Goal: Transaction & Acquisition: Purchase product/service

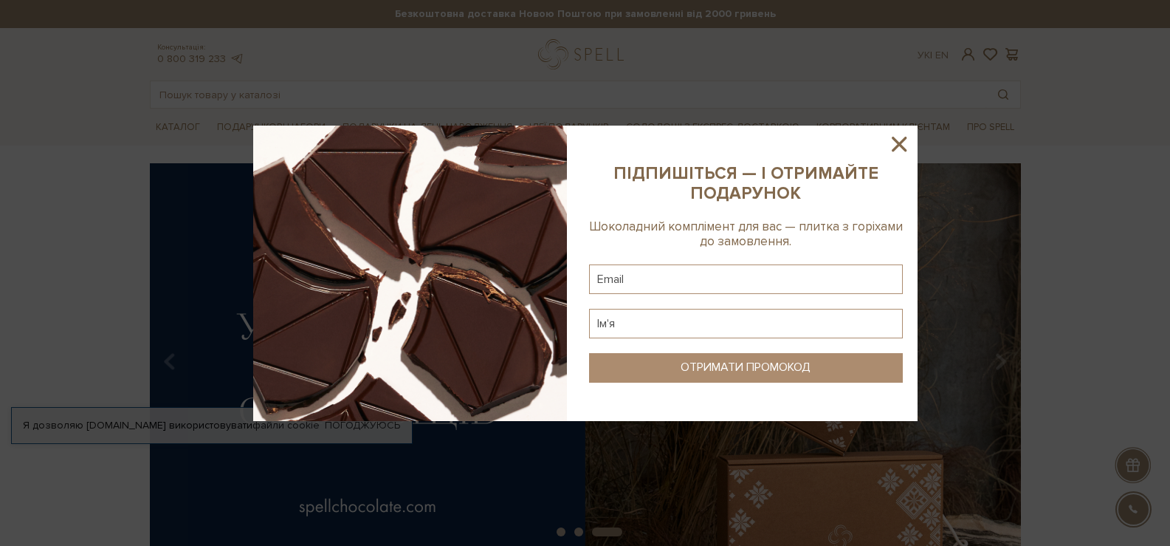
click at [904, 151] on icon at bounding box center [899, 143] width 25 height 25
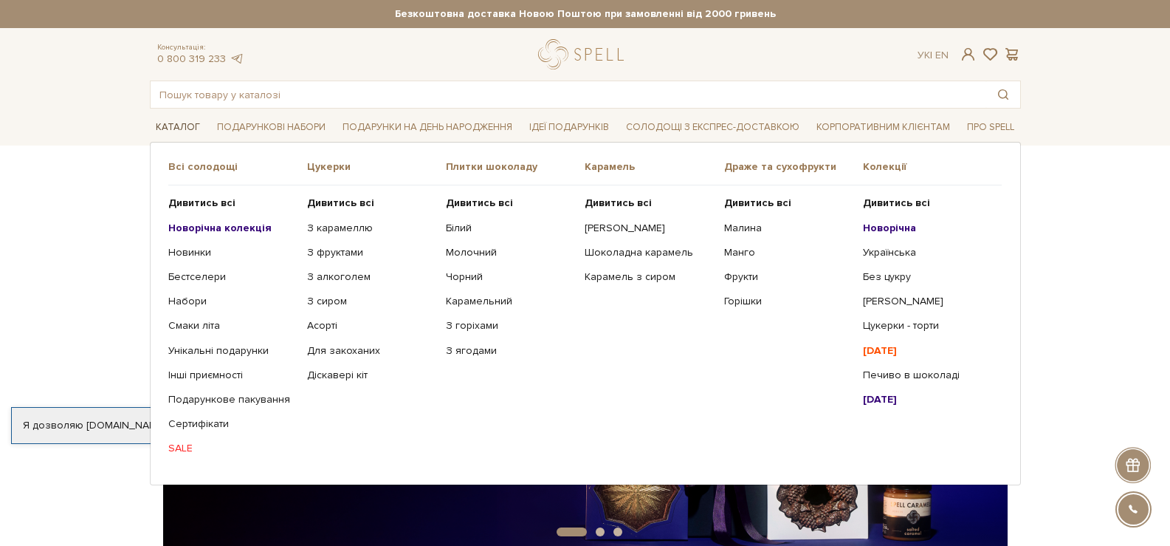
click at [162, 133] on link "Каталог" at bounding box center [178, 127] width 56 height 23
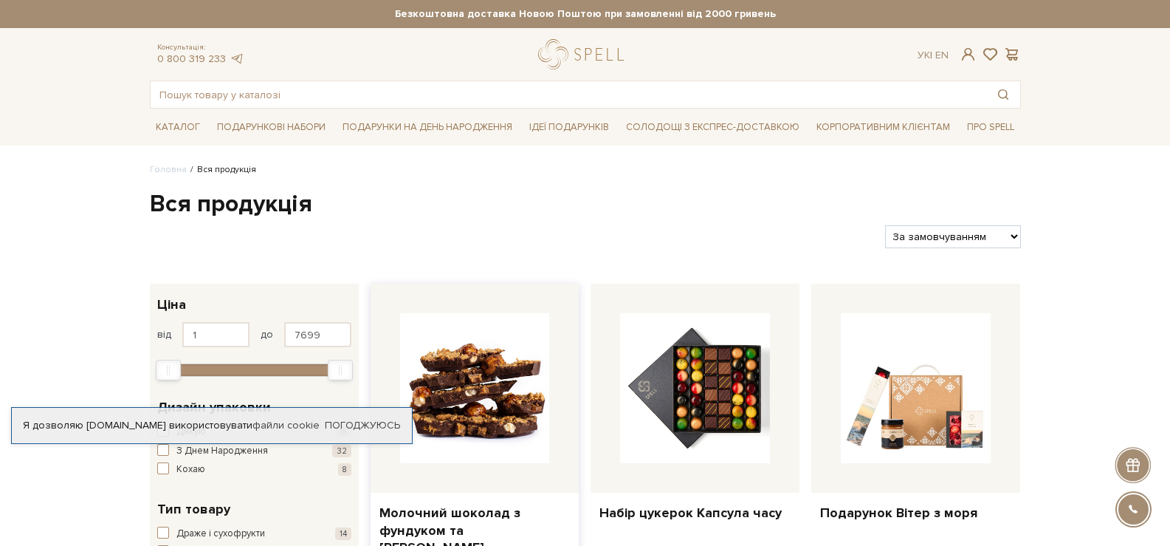
click at [464, 397] on img at bounding box center [475, 388] width 150 height 150
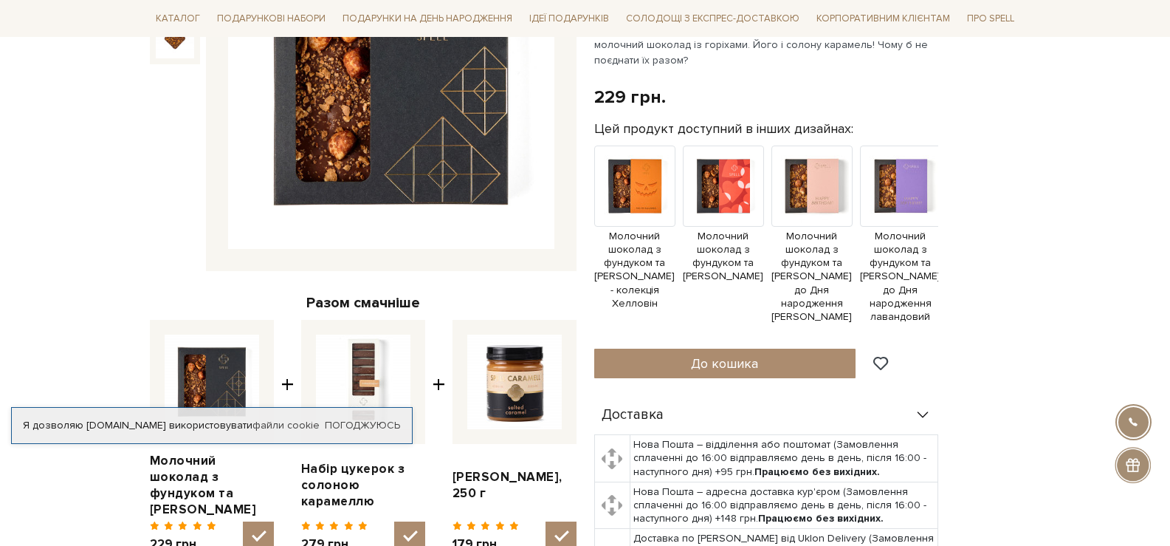
scroll to position [295, 0]
